Goal: Task Accomplishment & Management: Manage account settings

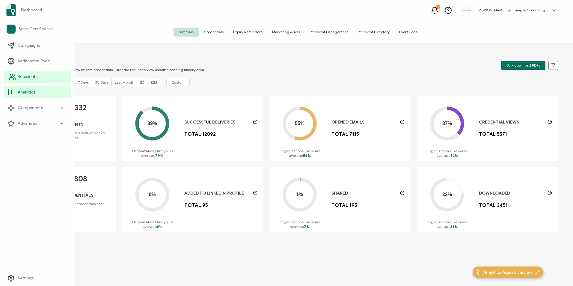
click at [7, 78] on link "Recipients" at bounding box center [37, 77] width 67 height 12
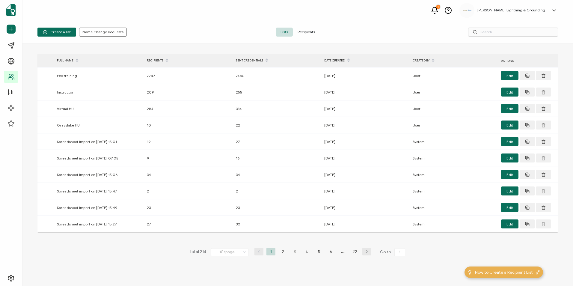
click at [316, 34] on span "Recipients" at bounding box center [306, 32] width 27 height 9
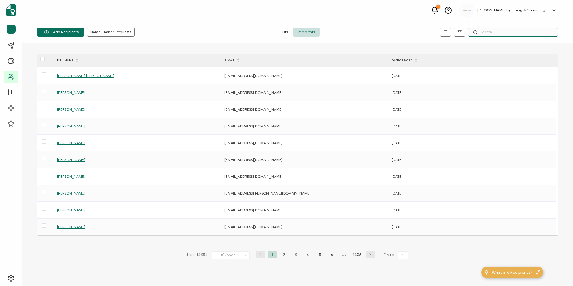
click at [486, 34] on input "text" at bounding box center [513, 32] width 90 height 9
paste input "[PERSON_NAME]"
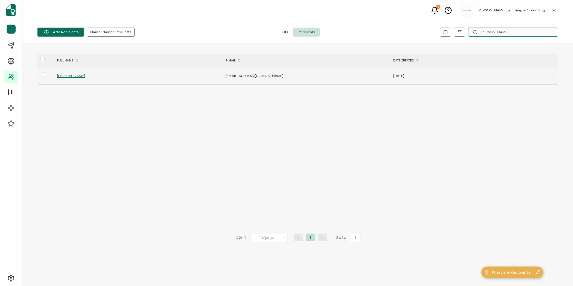
type input "[PERSON_NAME]"
click at [76, 75] on span "[PERSON_NAME]" at bounding box center [71, 75] width 28 height 4
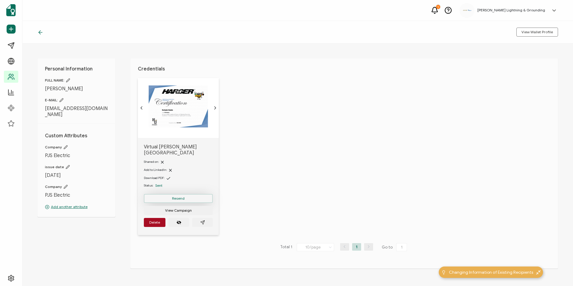
click at [163, 194] on button "Resend" at bounding box center [178, 198] width 69 height 9
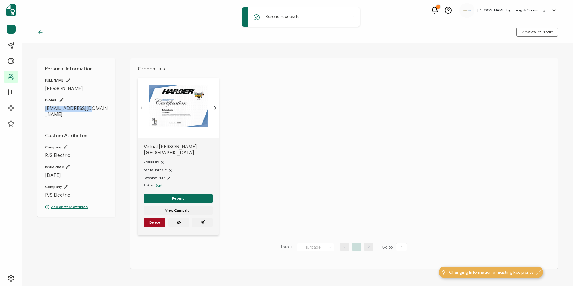
drag, startPoint x: 88, startPoint y: 108, endPoint x: 42, endPoint y: 110, distance: 45.9
click at [42, 110] on div "Personal Information FULL NAME: [PERSON_NAME] E-MAIL: [EMAIL_ADDRESS][DOMAIN_NA…" at bounding box center [76, 137] width 78 height 159
copy span "[EMAIL_ADDRESS][DOMAIN_NAME]"
